Goal: Check status: Check status

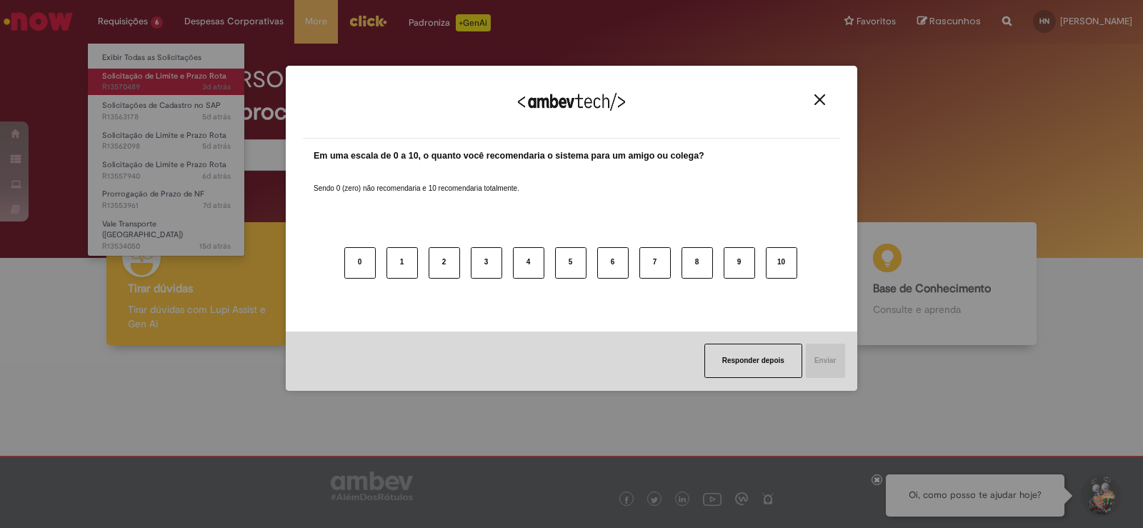
click at [154, 76] on div "Agradecemos seu feedback! Em uma escala de 0 a 10, o quanto você recomendaria o…" at bounding box center [571, 264] width 1143 height 528
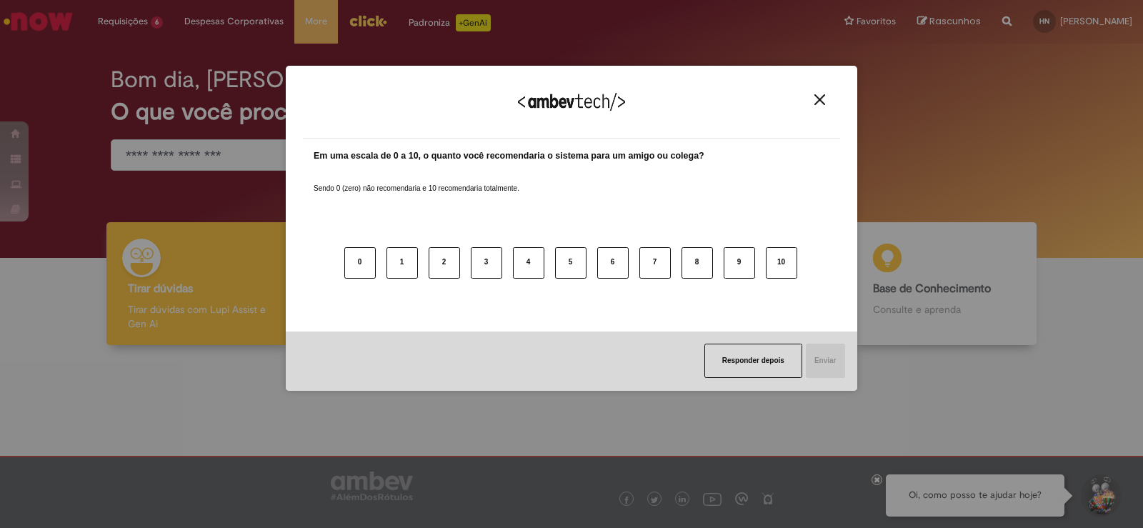
click at [812, 100] on button "Close" at bounding box center [819, 100] width 19 height 12
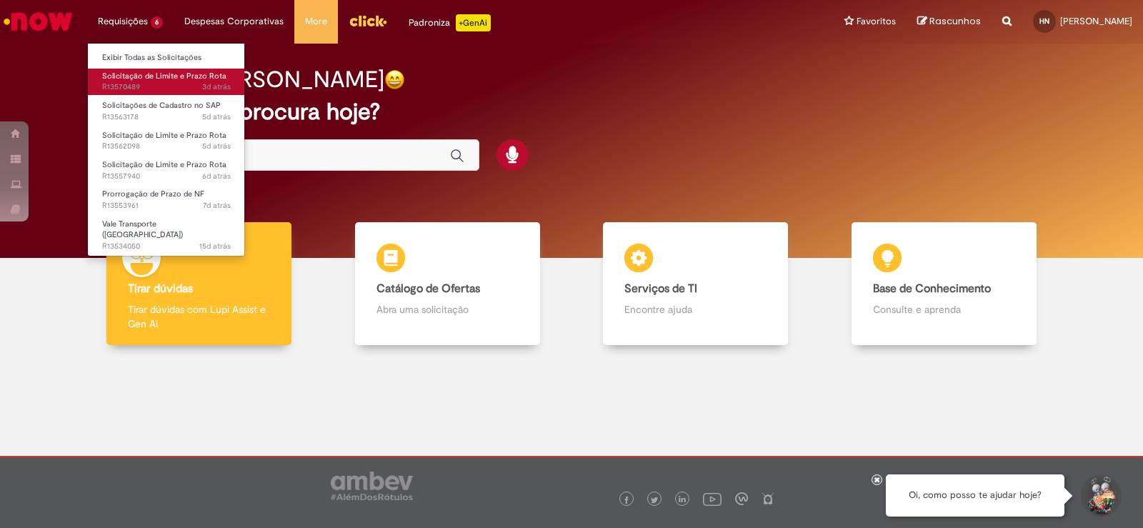
click at [154, 85] on span "3d atrás 3 dias atrás R13570489" at bounding box center [166, 86] width 129 height 11
click at [152, 74] on span "Solicitação de Limite e Prazo Rota" at bounding box center [164, 76] width 124 height 11
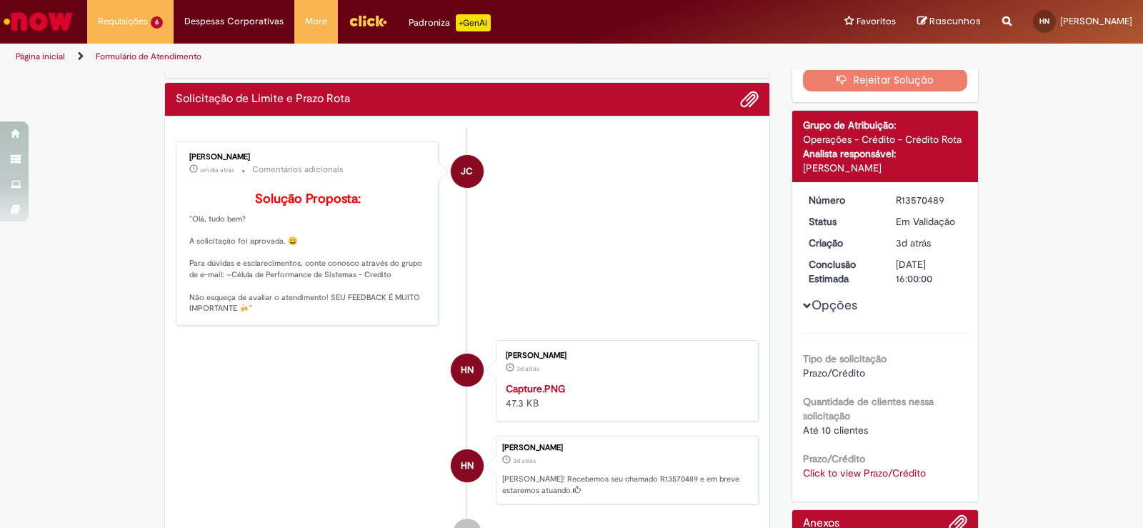
scroll to position [297, 0]
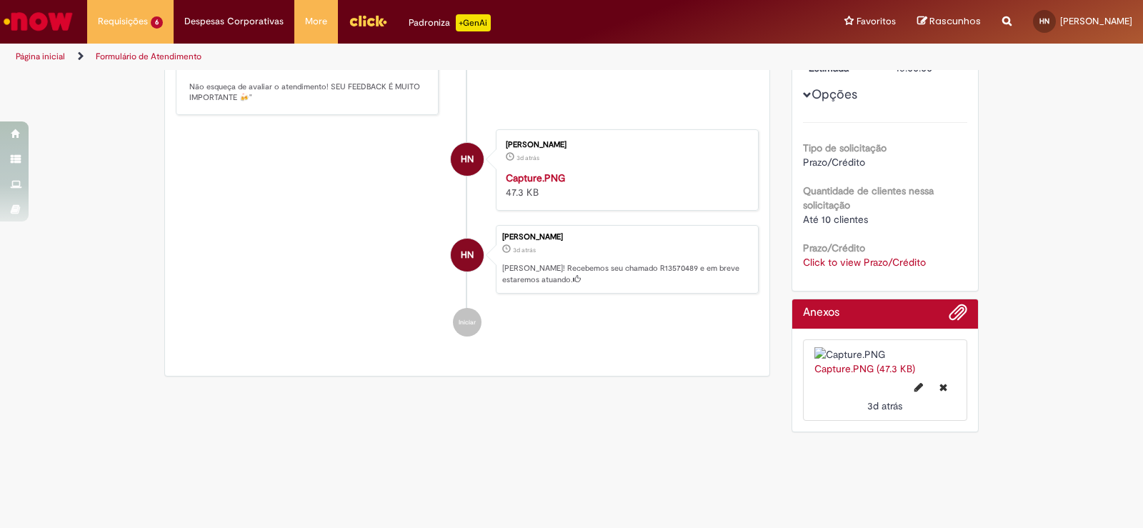
click at [822, 256] on link "Click to view Prazo/Crédito" at bounding box center [864, 262] width 123 height 13
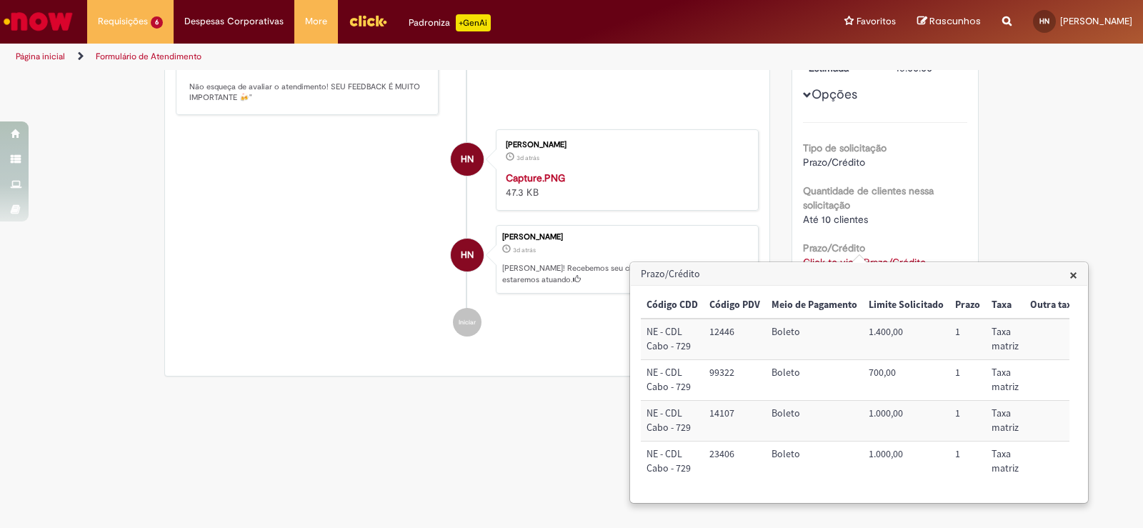
click at [652, 103] on li "JC [PERSON_NAME] um dia atrás um dia atrás Comentários adicionais Solução Propo…" at bounding box center [467, 23] width 583 height 184
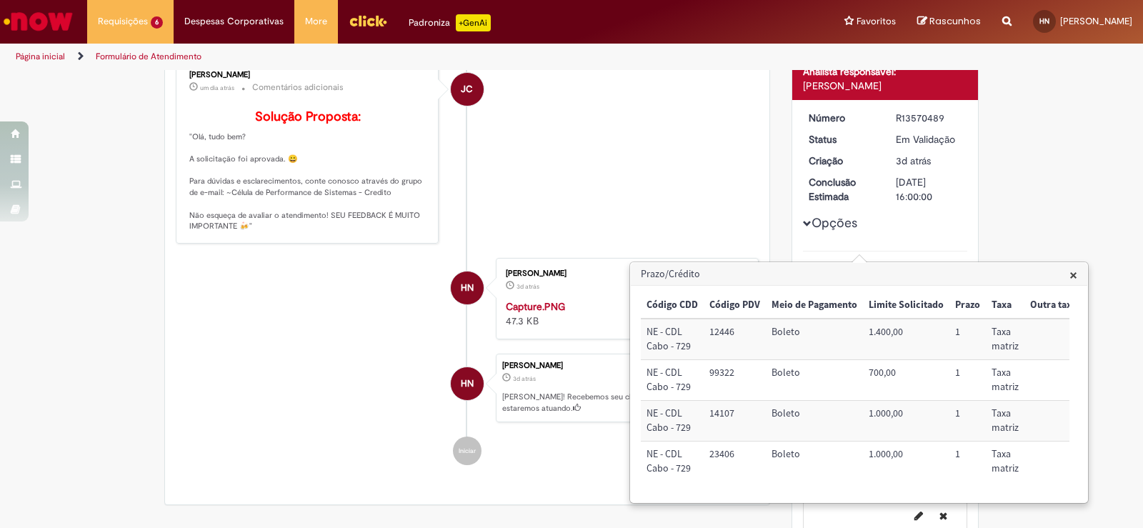
scroll to position [0, 0]
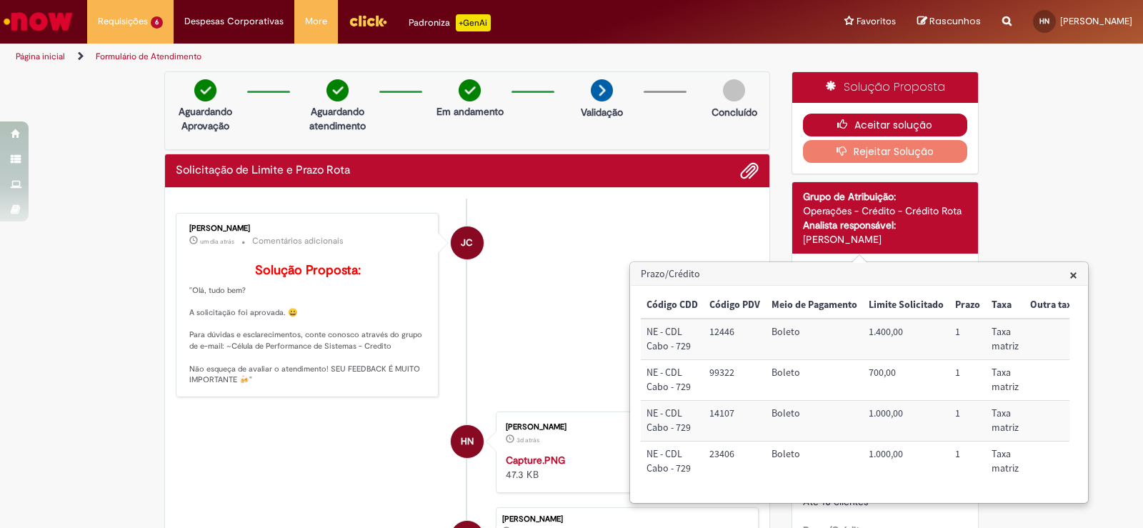
click at [908, 119] on button "Aceitar solução" at bounding box center [885, 125] width 165 height 23
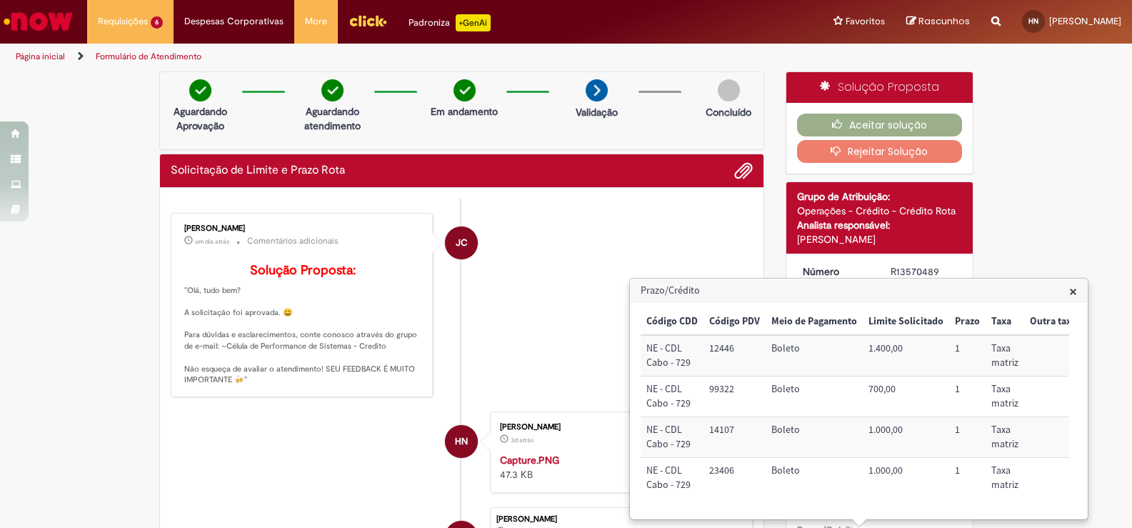
click at [1074, 295] on span "×" at bounding box center [1074, 290] width 8 height 19
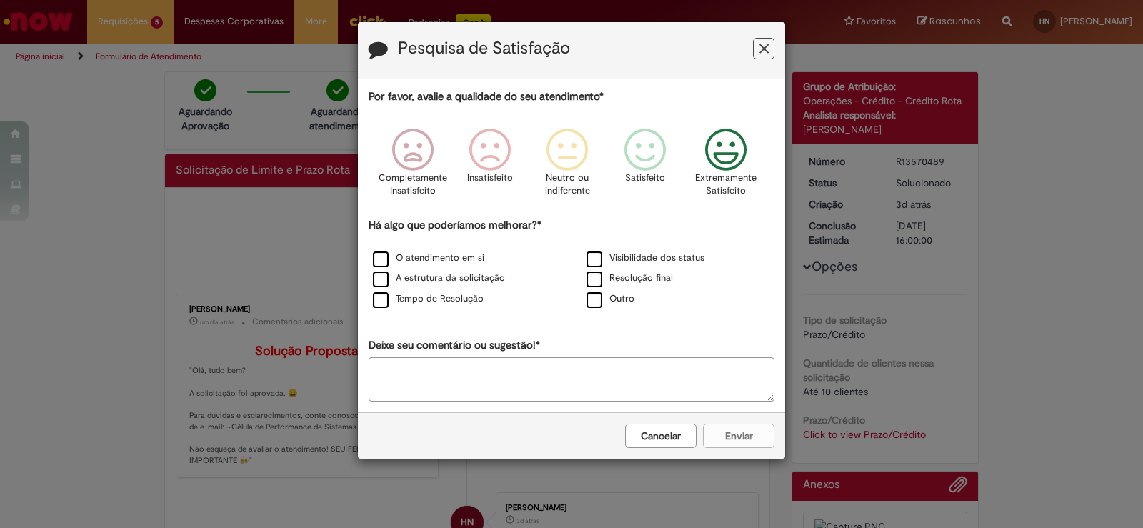
click at [717, 151] on icon "Feedback" at bounding box center [726, 150] width 54 height 43
click at [403, 265] on label "O atendimento em si" at bounding box center [428, 258] width 111 height 14
click at [737, 436] on button "Enviar" at bounding box center [738, 436] width 71 height 24
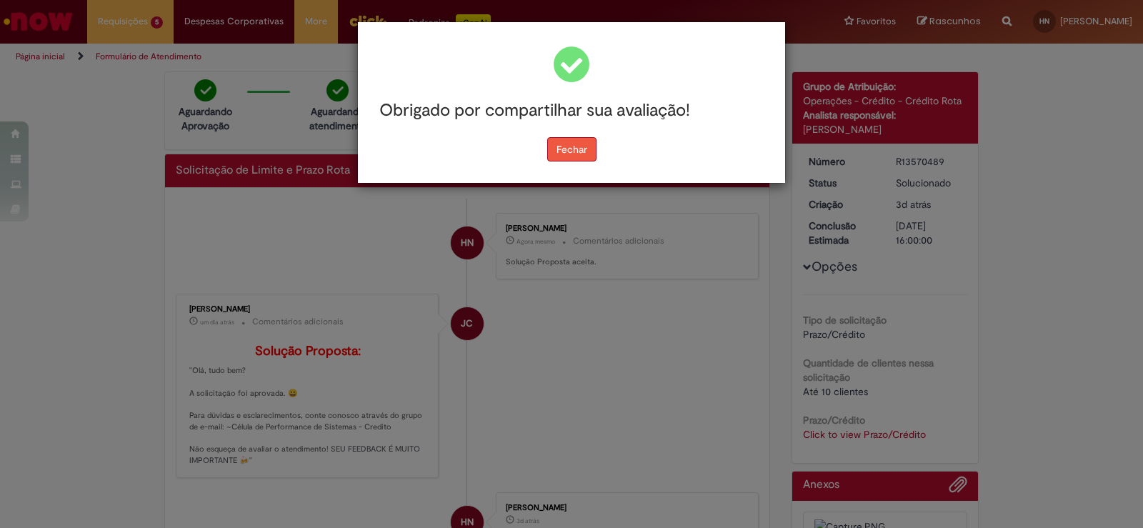
click at [551, 148] on button "Fechar" at bounding box center [571, 149] width 49 height 24
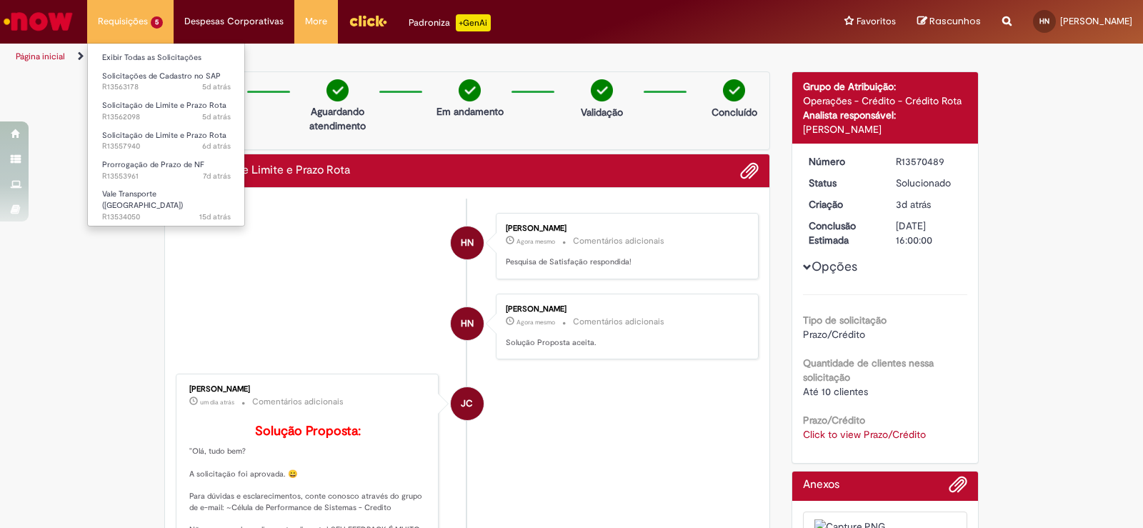
click at [136, 31] on li "Requisições 5 Exibir Todas as Solicitações Solicitações de Cadastro no SAP 5d a…" at bounding box center [130, 21] width 86 height 43
click at [157, 114] on span "5d atrás 5 dias atrás R13562098" at bounding box center [166, 116] width 129 height 11
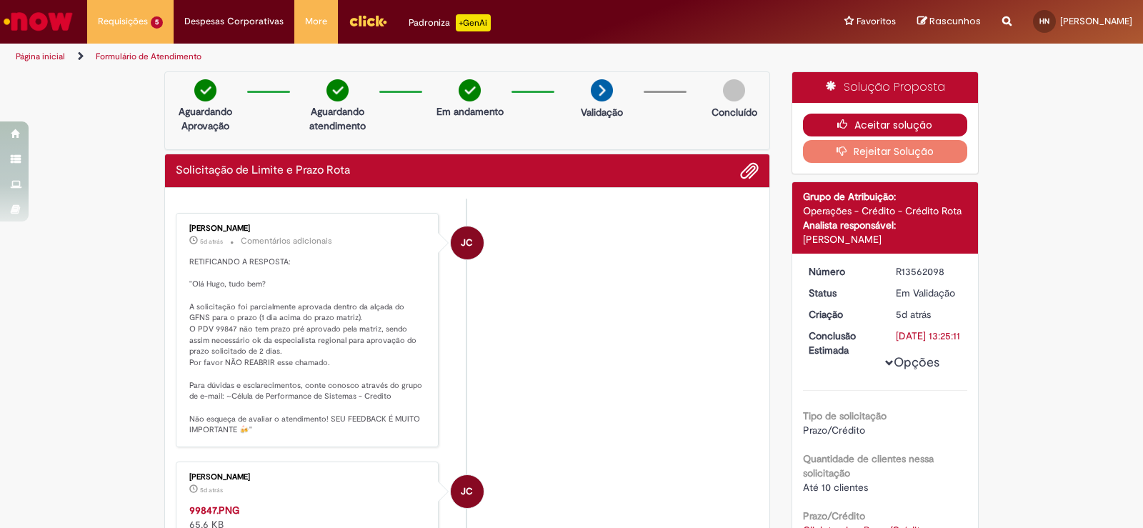
click at [837, 119] on icon "button" at bounding box center [845, 124] width 17 height 10
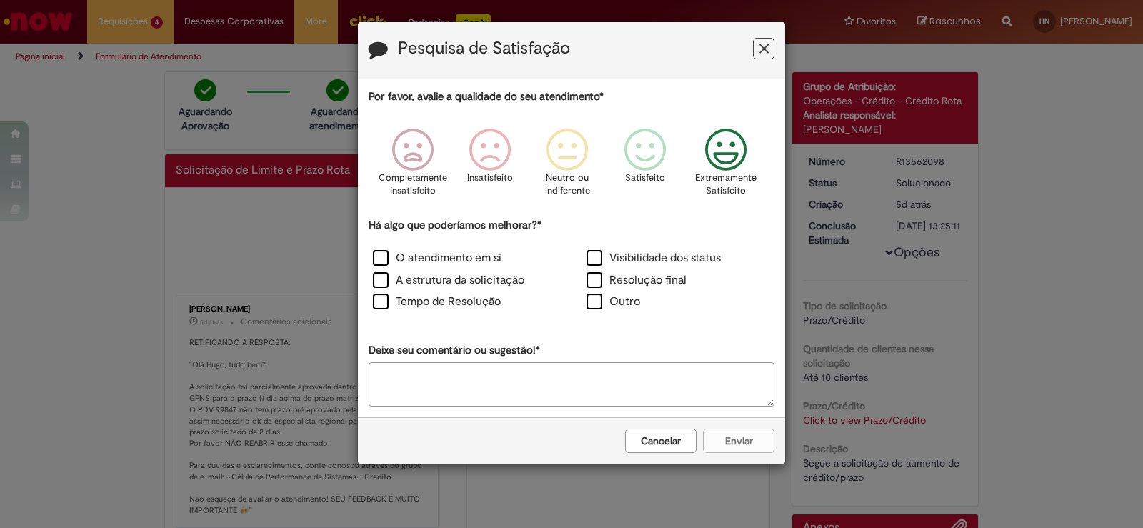
click at [720, 154] on icon "Feedback" at bounding box center [726, 150] width 54 height 43
click at [597, 261] on label "Visibilidade dos status" at bounding box center [654, 258] width 134 height 16
click at [749, 434] on button "Enviar" at bounding box center [738, 441] width 71 height 24
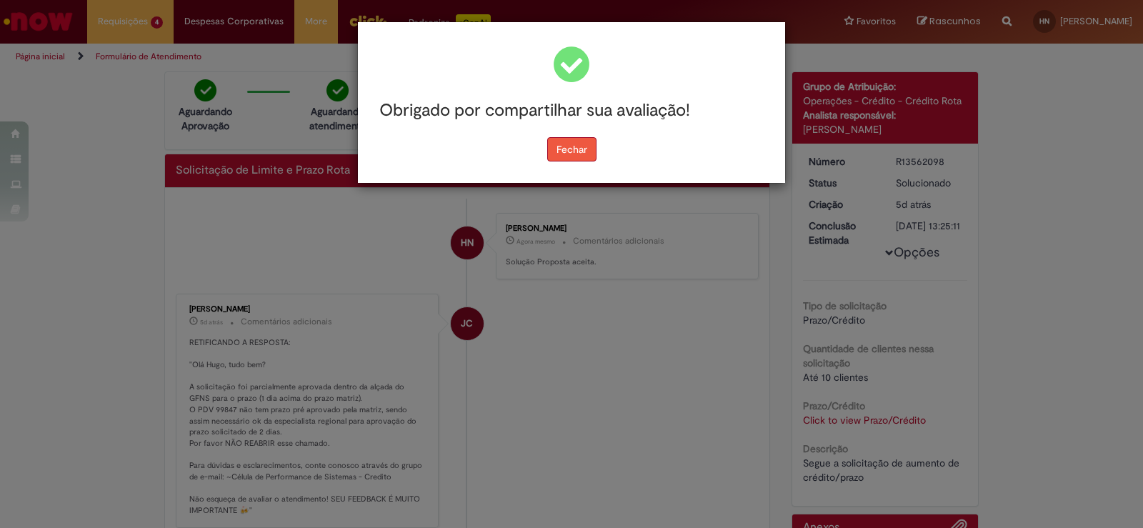
click at [576, 138] on button "Fechar" at bounding box center [571, 149] width 49 height 24
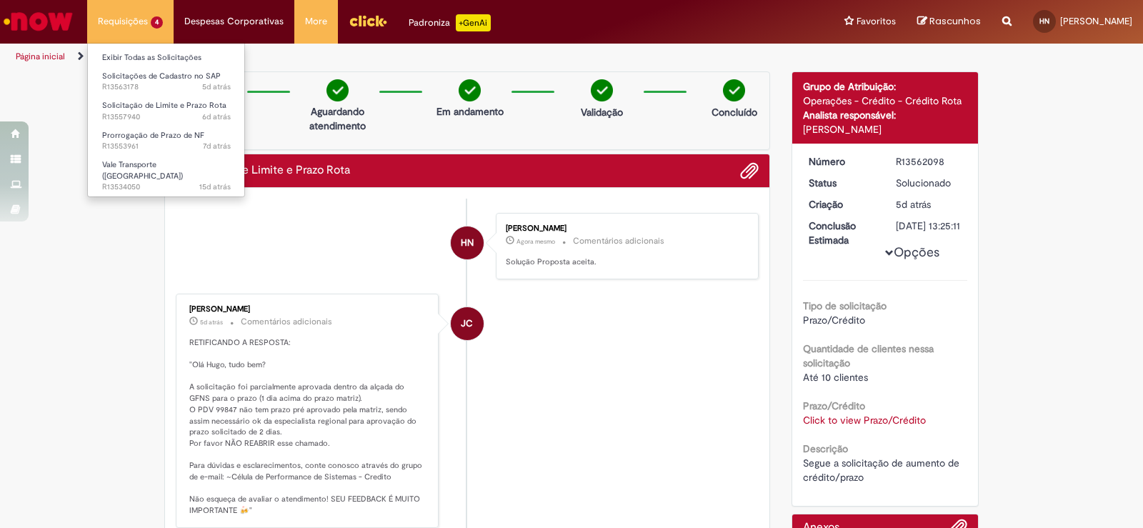
click at [146, 23] on li "Requisições 4 Exibir Todas as Solicitações Solicitações de Cadastro no SAP 5d a…" at bounding box center [130, 21] width 86 height 43
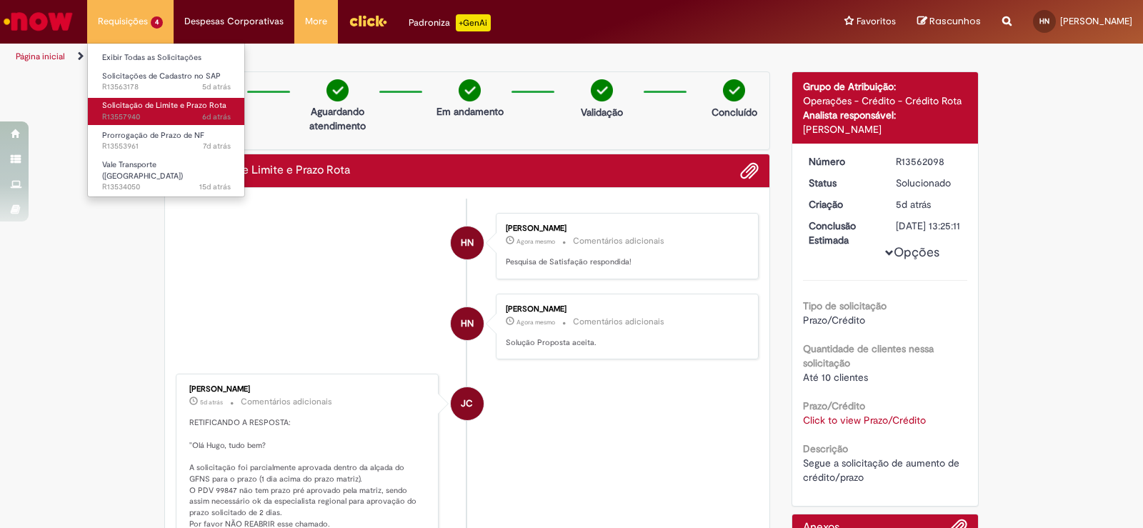
click at [196, 115] on span "6d atrás 6 dias atrás R13557940" at bounding box center [166, 116] width 129 height 11
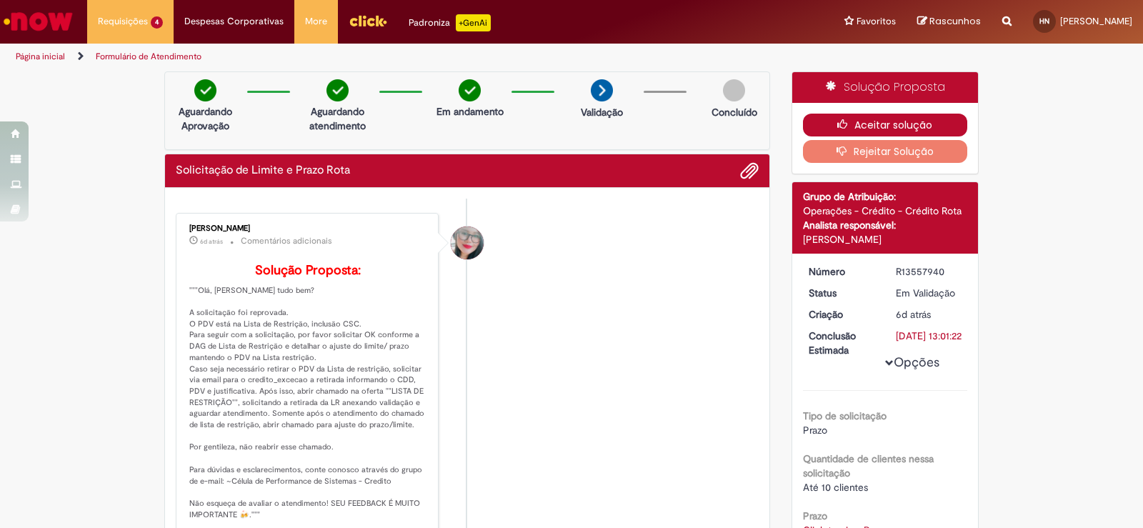
click at [866, 123] on button "Aceitar solução" at bounding box center [885, 125] width 165 height 23
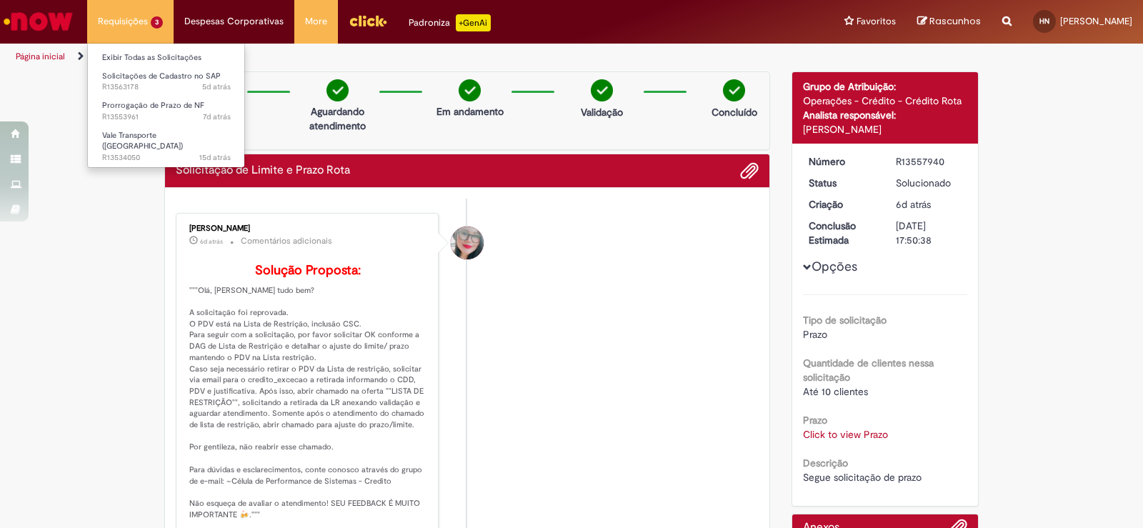
click at [151, 35] on li "Requisições 3 Exibir Todas as Solicitações Solicitações de Cadastro no SAP 5d a…" at bounding box center [130, 21] width 86 height 43
click at [166, 109] on span "Prorrogação de Prazo de NF" at bounding box center [153, 105] width 102 height 11
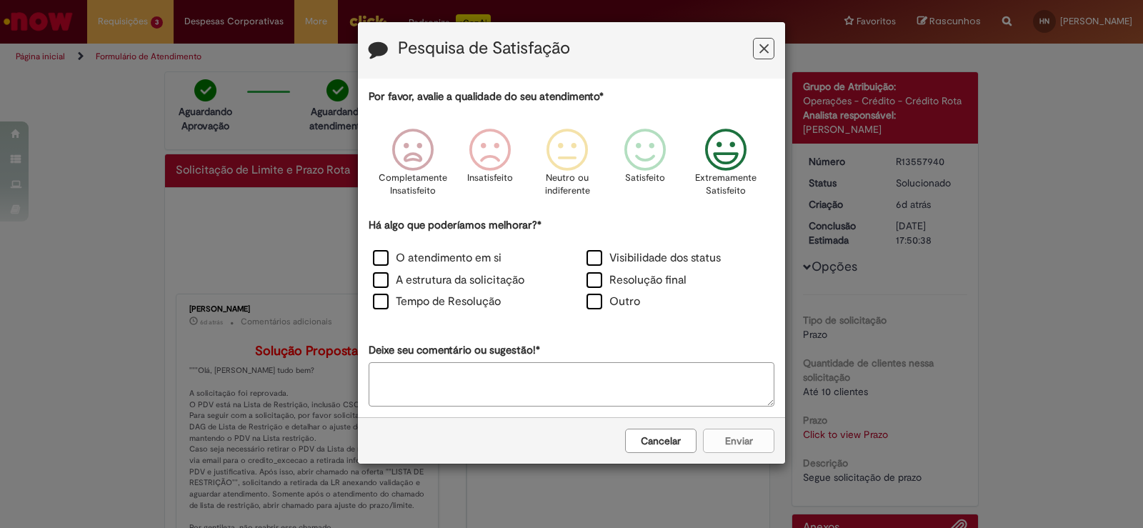
click at [740, 161] on icon "Feedback" at bounding box center [726, 150] width 54 height 43
click at [749, 434] on div "Cancelar Enviar" at bounding box center [571, 440] width 427 height 46
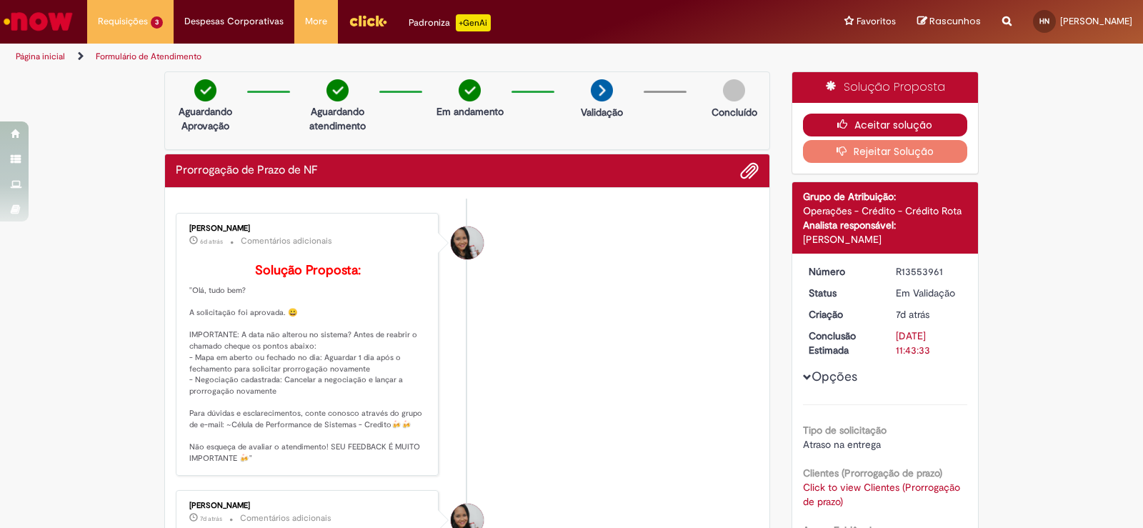
click at [842, 119] on icon "button" at bounding box center [845, 124] width 17 height 10
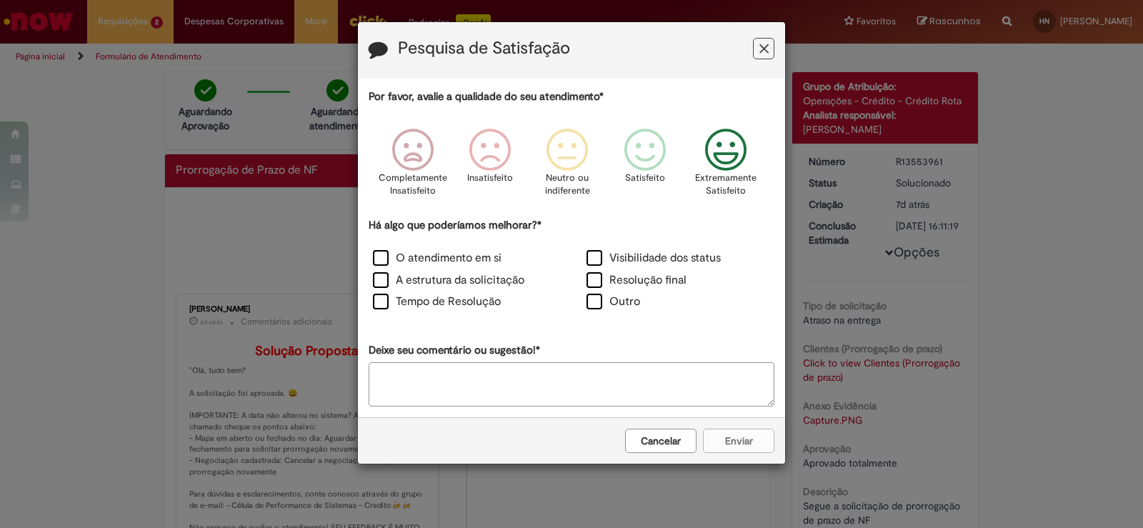
click at [719, 172] on p "Extremamente Satisfeito" at bounding box center [725, 184] width 61 height 26
click at [446, 261] on label "O atendimento em si" at bounding box center [437, 258] width 129 height 16
click at [752, 442] on button "Enviar" at bounding box center [738, 441] width 71 height 24
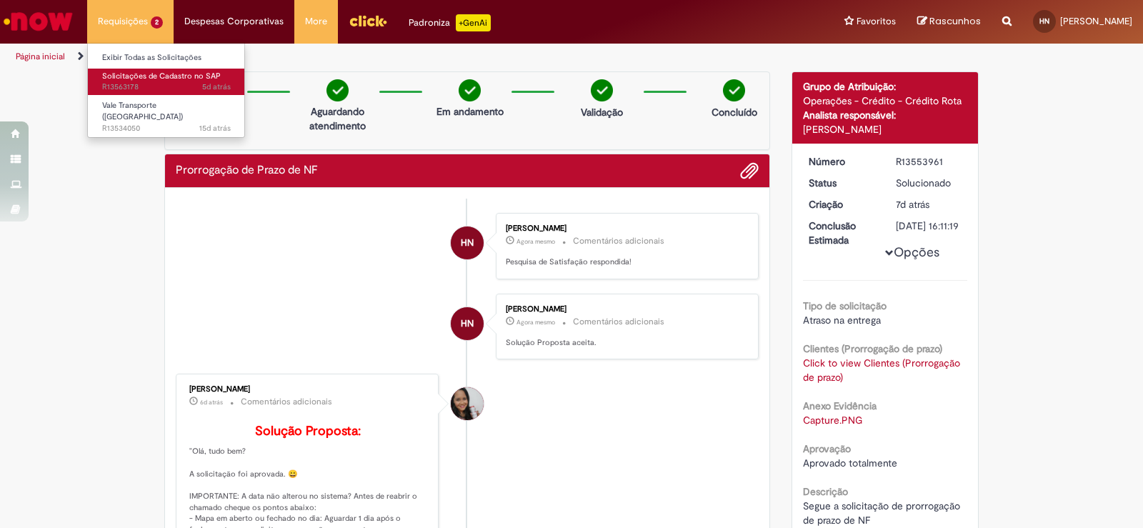
click at [165, 78] on span "Solicitações de Cadastro no SAP" at bounding box center [161, 76] width 119 height 11
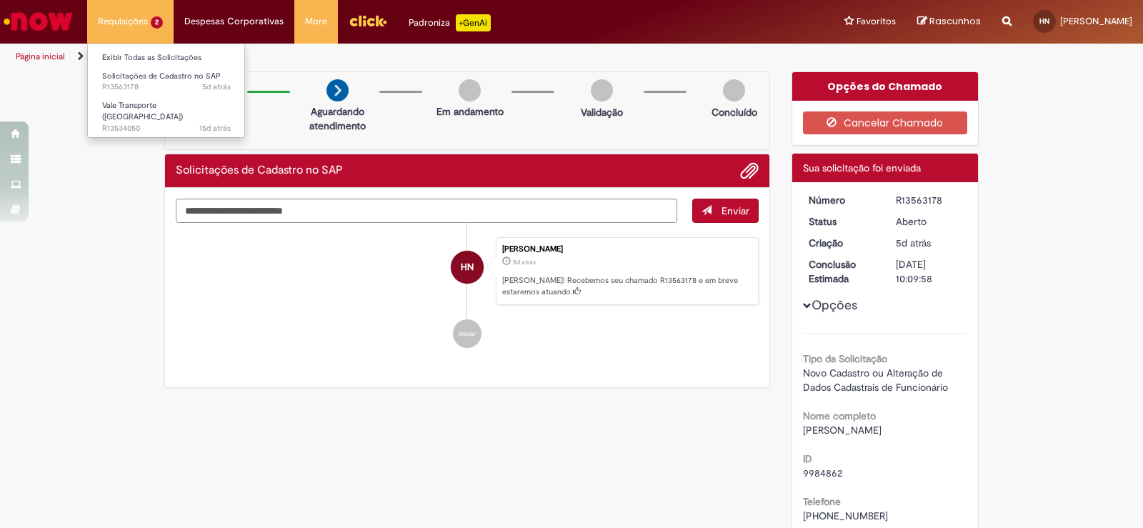
click at [147, 18] on li "Requisições 2 Exibir Todas as Solicitações Solicitações de Cadastro no SAP 5d a…" at bounding box center [130, 21] width 86 height 43
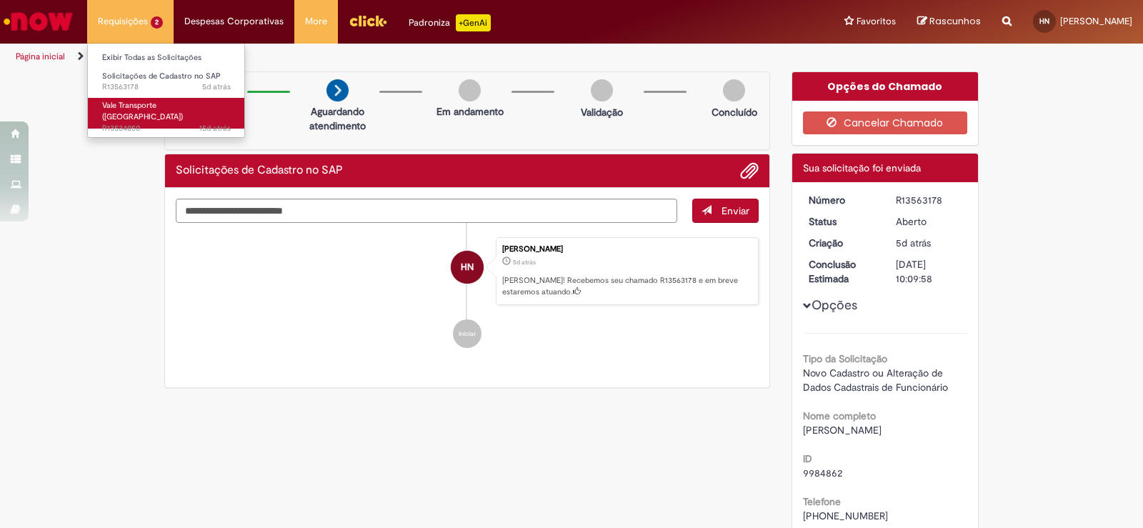
click at [164, 104] on span "Vale Transporte ([GEOGRAPHIC_DATA])" at bounding box center [142, 111] width 81 height 22
